Goal: Information Seeking & Learning: Learn about a topic

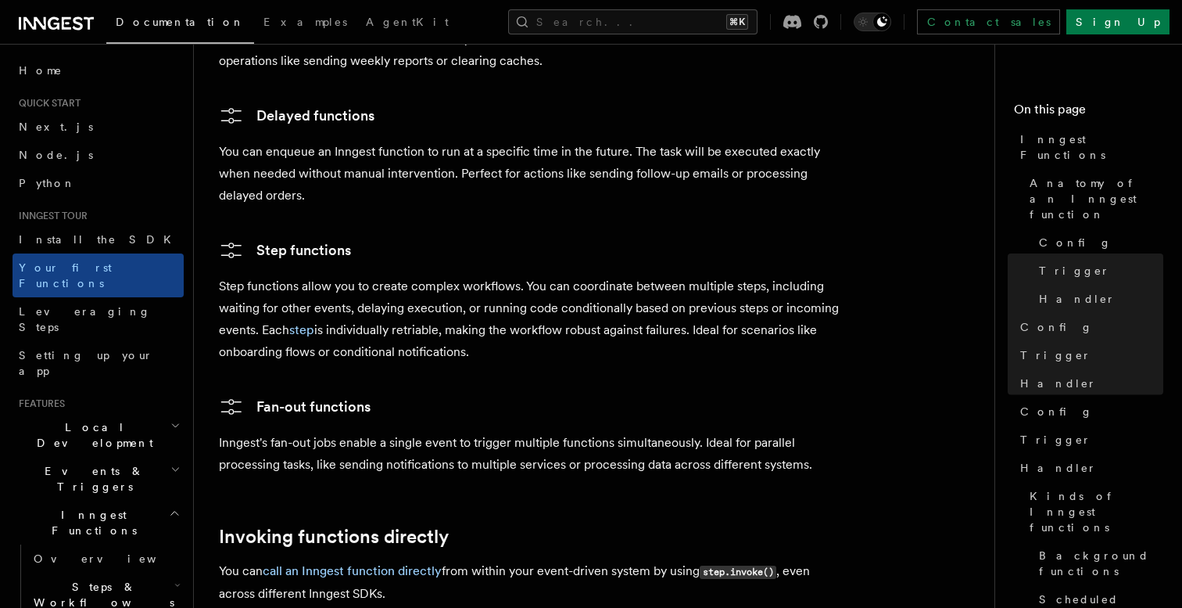
scroll to position [2694, 0]
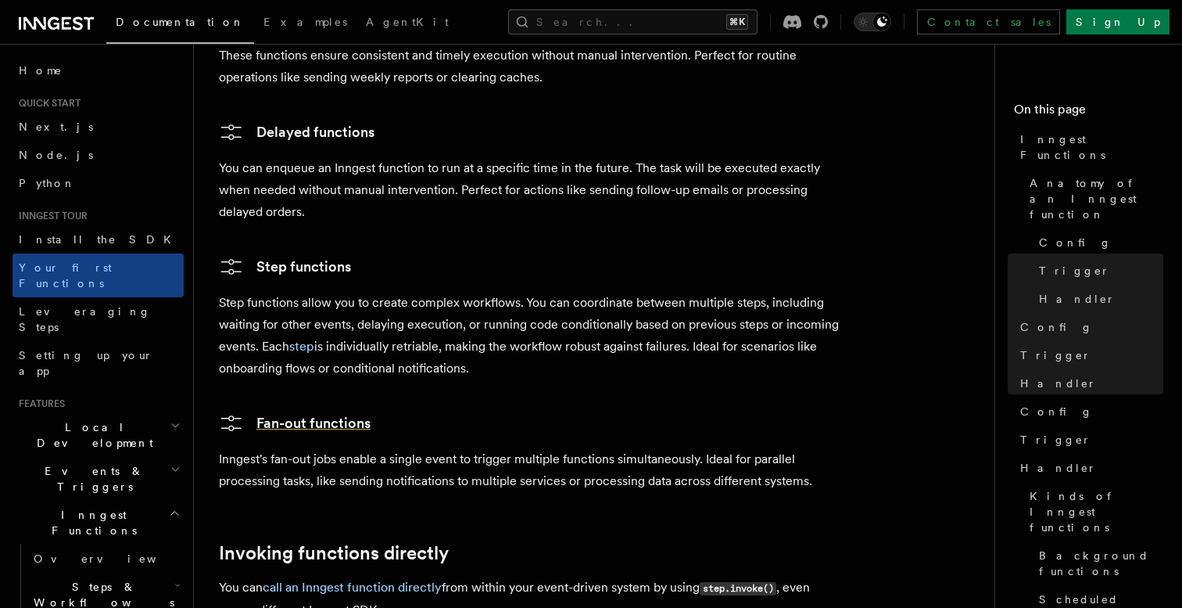
click at [224, 410] on icon at bounding box center [231, 422] width 25 height 25
click at [298, 410] on link "Fan-out functions" at bounding box center [295, 422] width 152 height 25
click at [272, 254] on link "Step functions" at bounding box center [285, 266] width 132 height 25
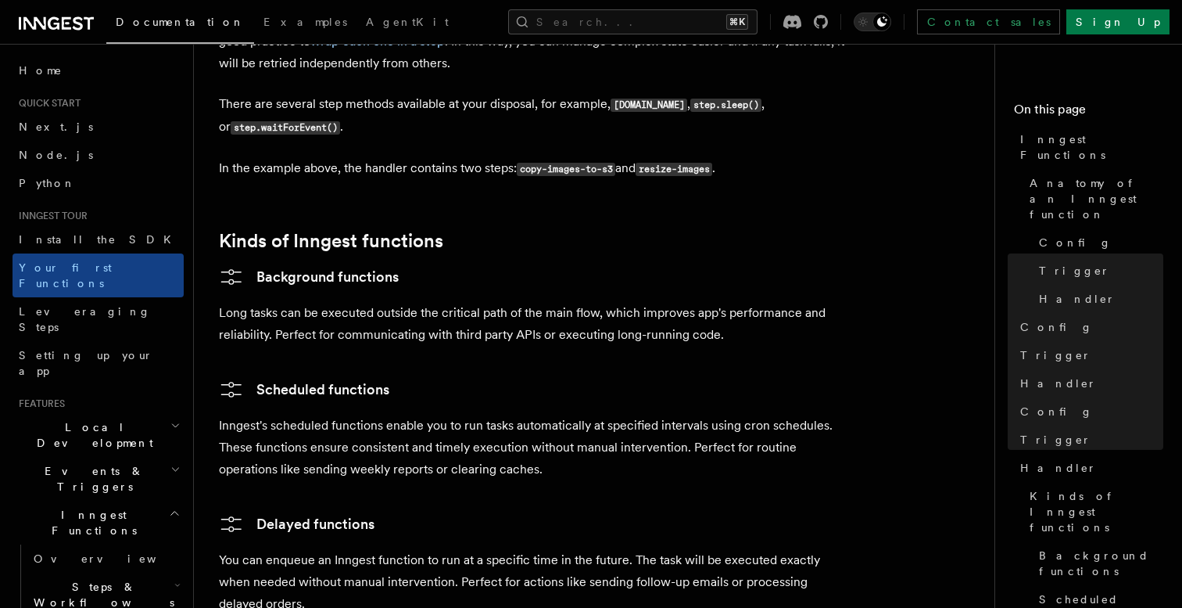
scroll to position [2294, 0]
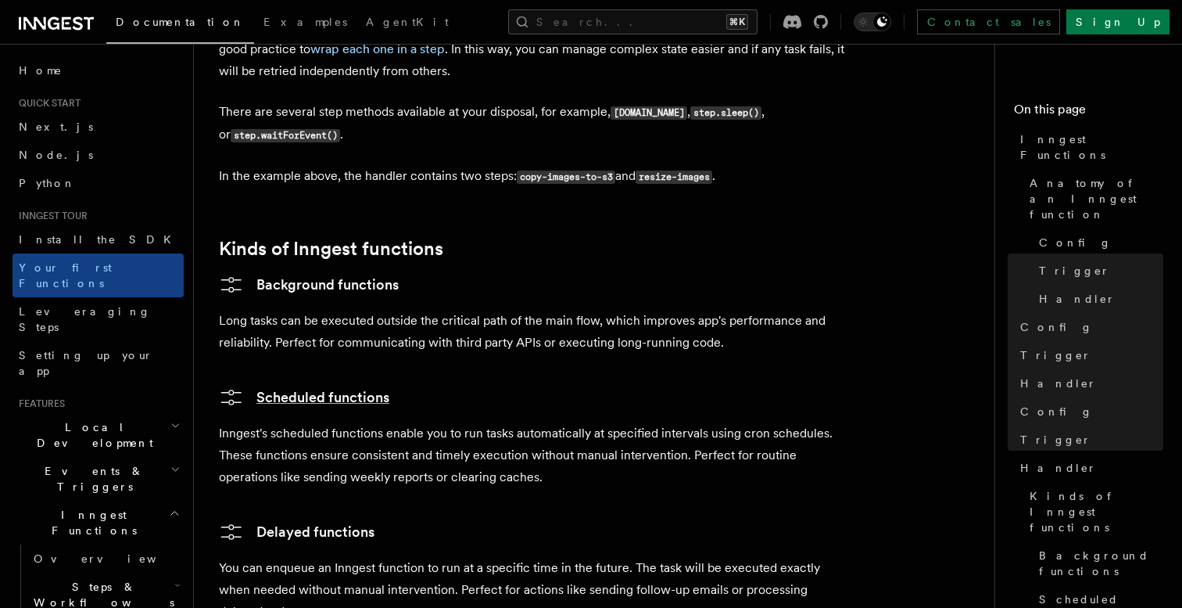
click at [269, 385] on link "Scheduled functions" at bounding box center [304, 397] width 170 height 25
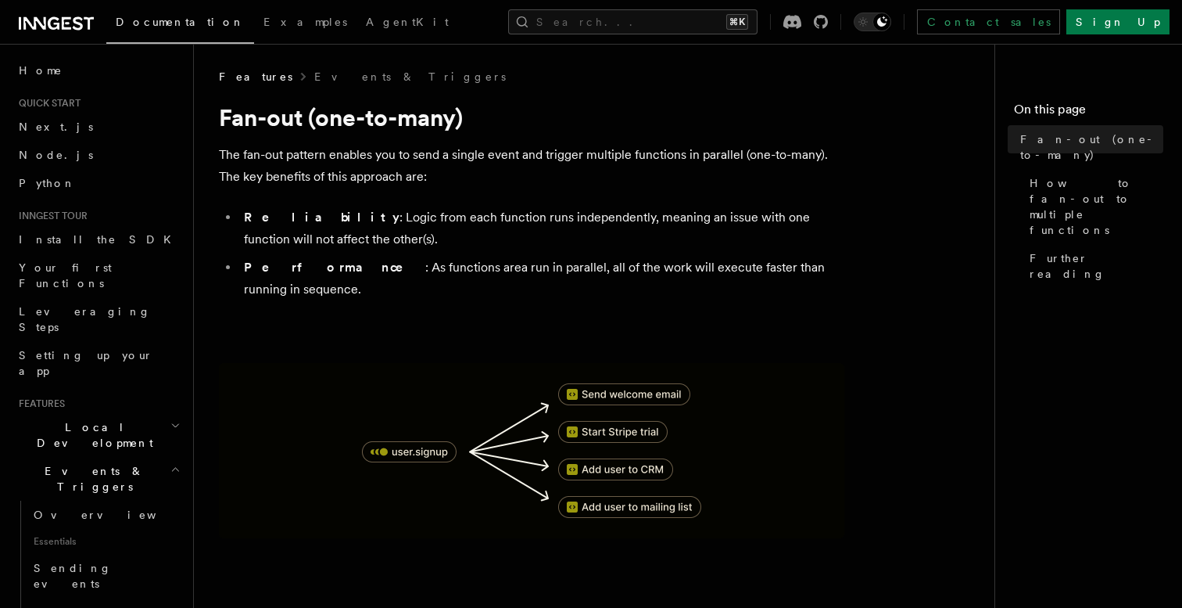
click at [595, 371] on img at bounding box center [531, 450] width 625 height 175
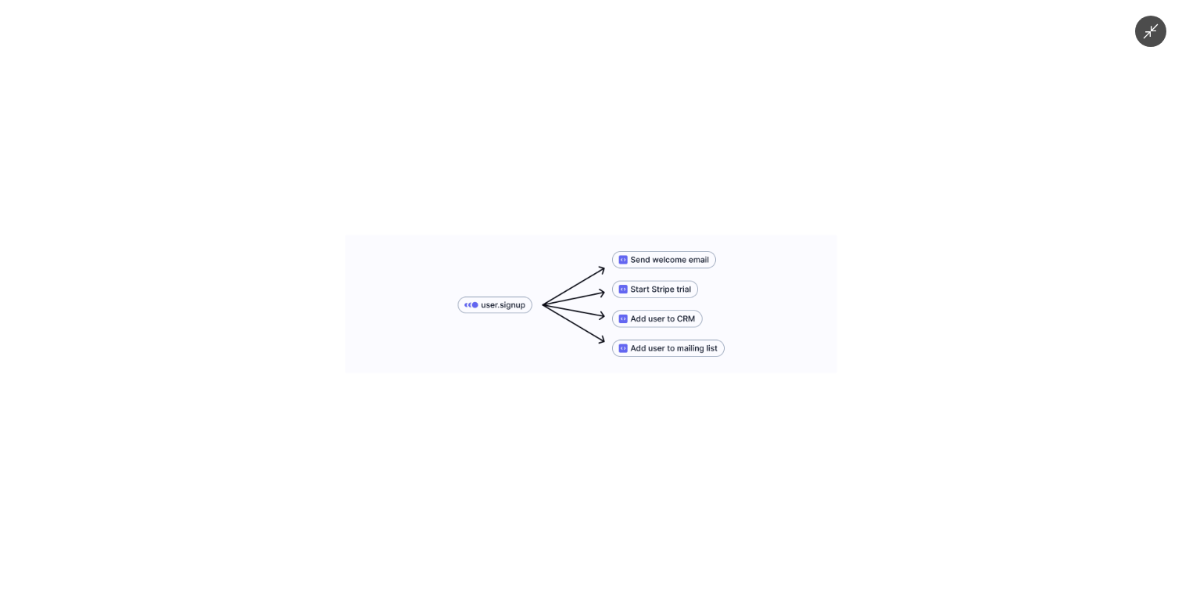
click at [545, 414] on div at bounding box center [591, 304] width 1182 height 608
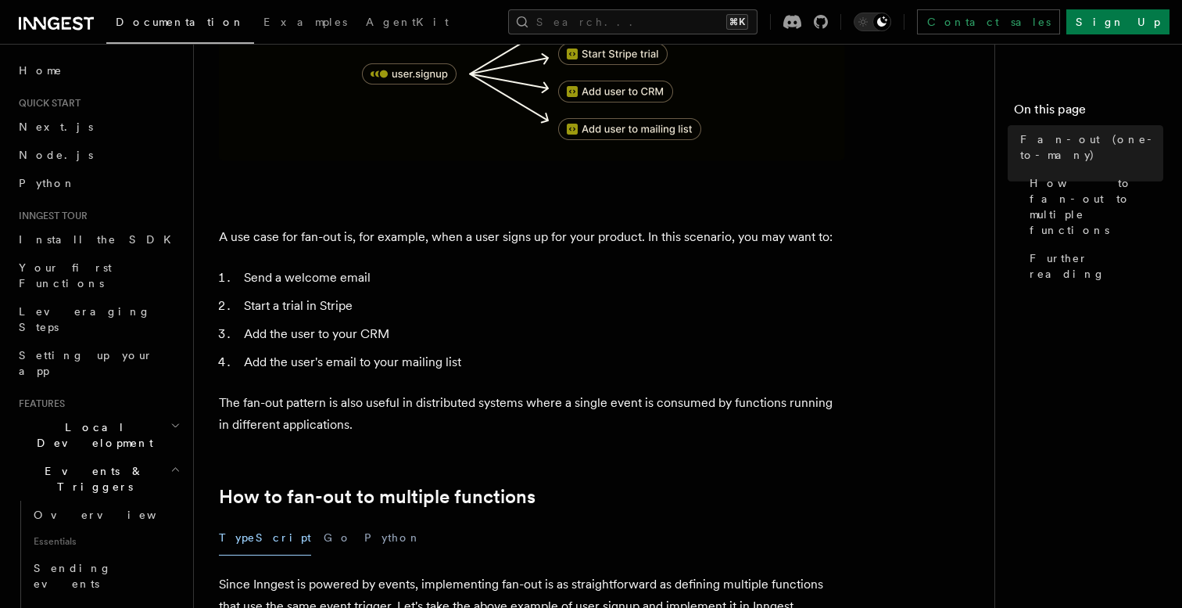
scroll to position [382, 0]
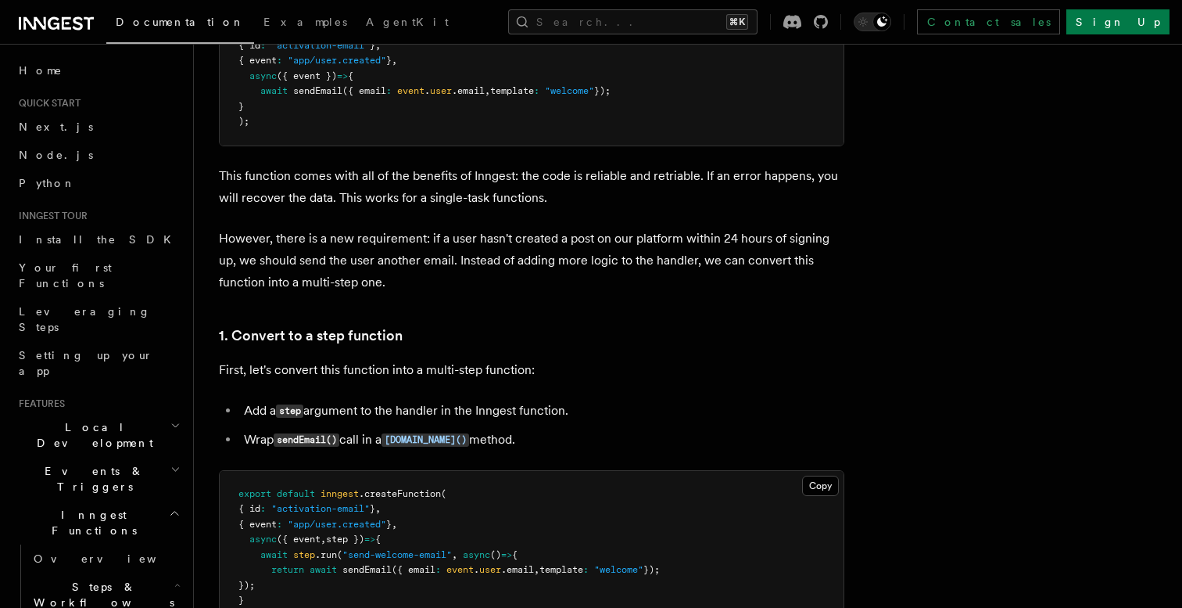
scroll to position [1018, 0]
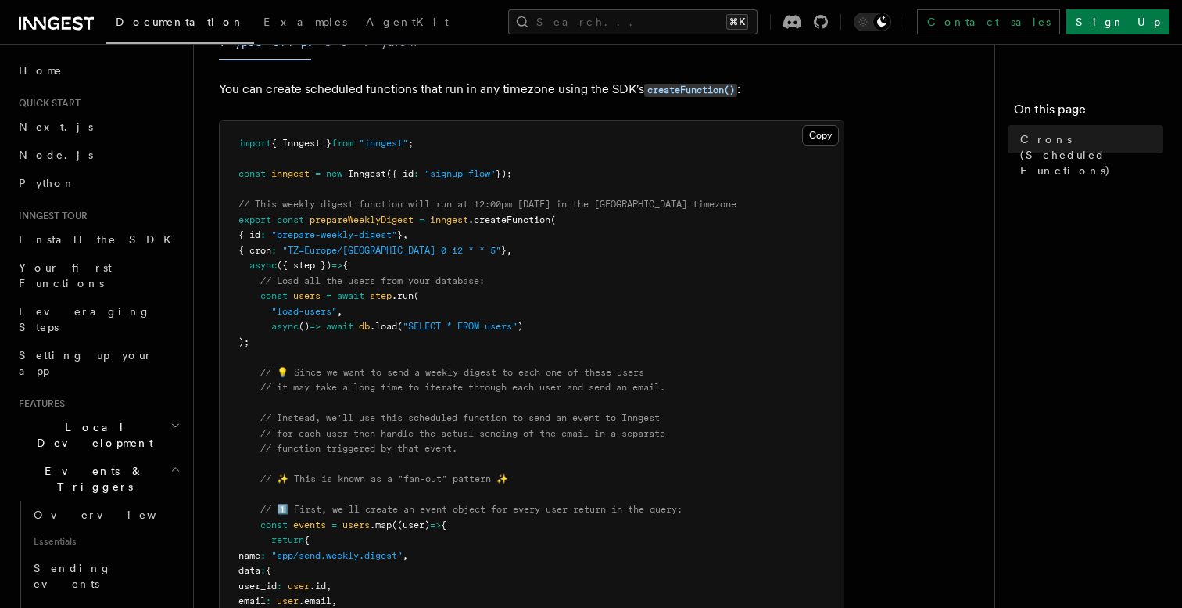
scroll to position [184, 0]
click at [828, 24] on icon at bounding box center [821, 22] width 14 height 14
